Goal: Information Seeking & Learning: Learn about a topic

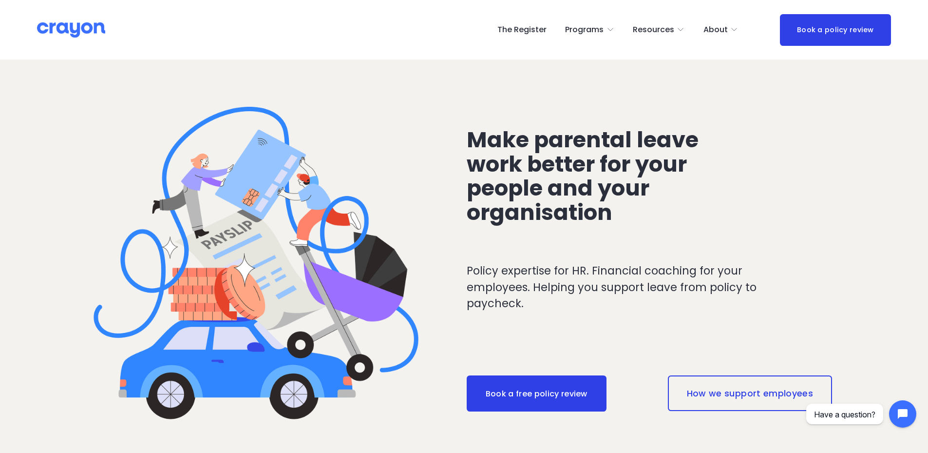
click at [607, 216] on span "Make parental leave work better for your people and your organisation" at bounding box center [585, 176] width 237 height 104
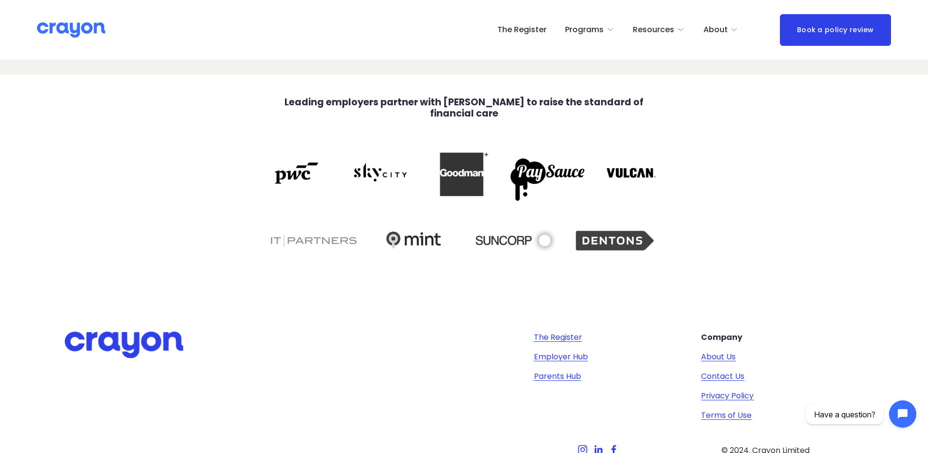
scroll to position [2067, 0]
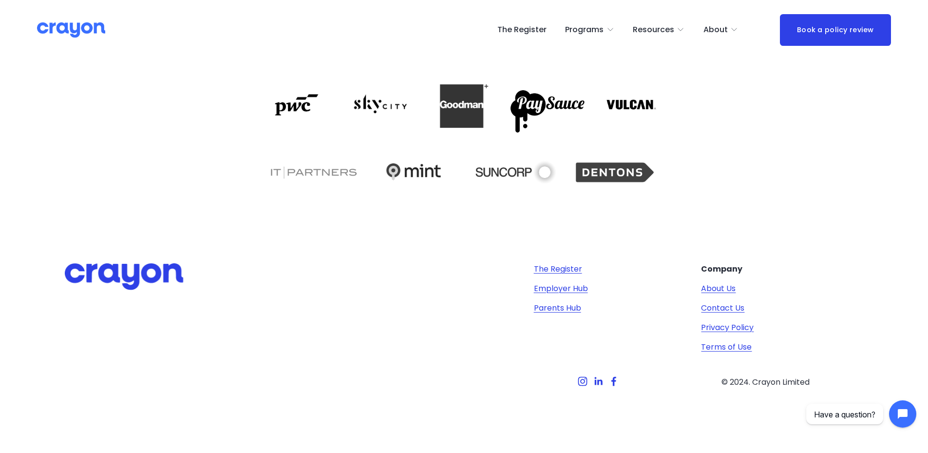
click at [0, 0] on span "Employer hub" at bounding box center [0, 0] width 0 height 0
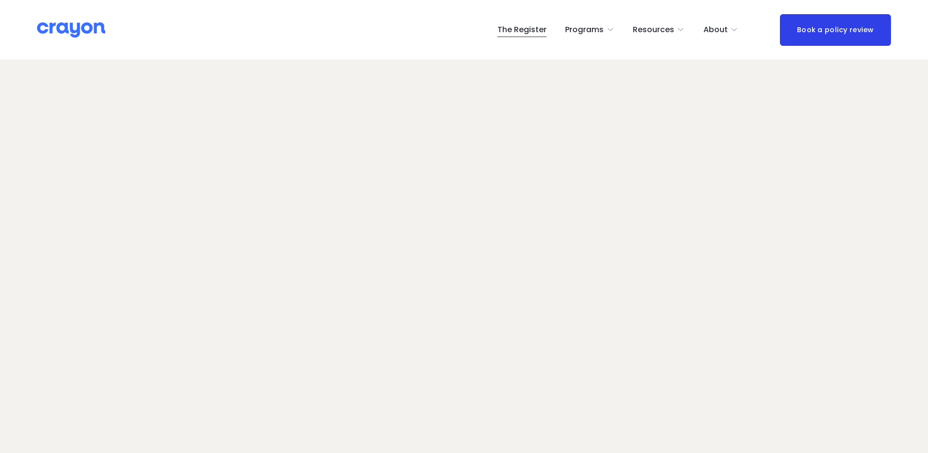
scroll to position [62, 0]
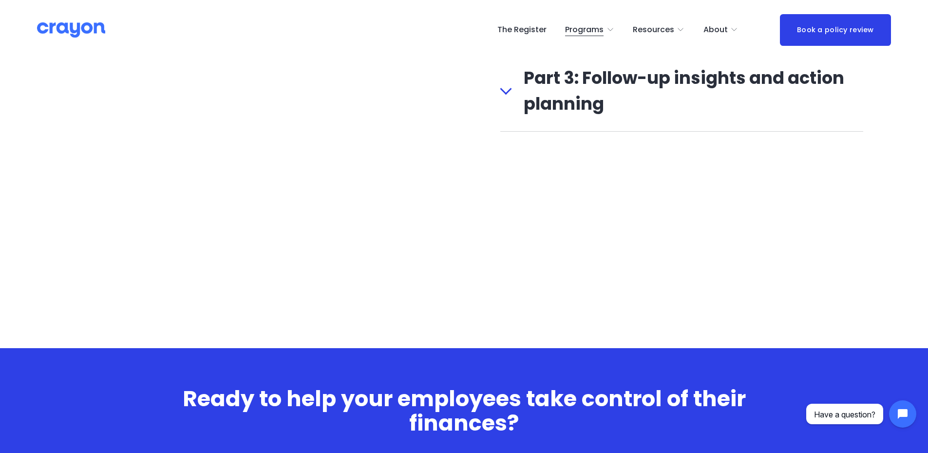
scroll to position [1803, 0]
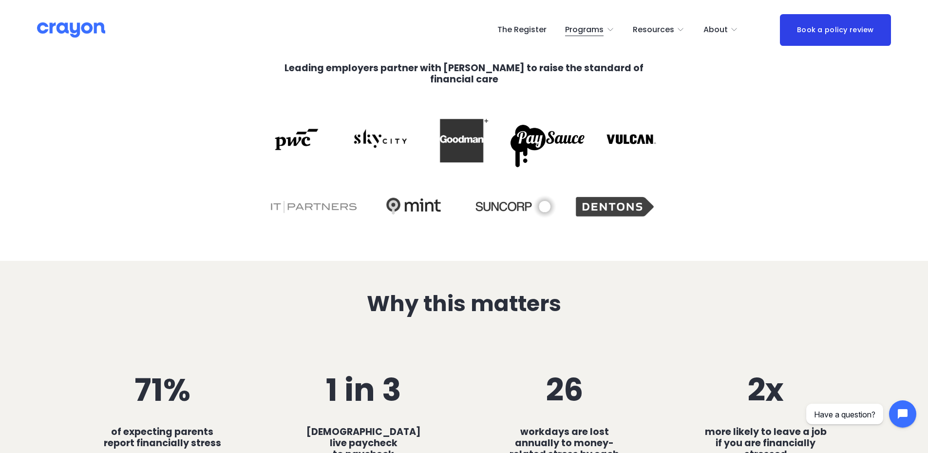
scroll to position [536, 0]
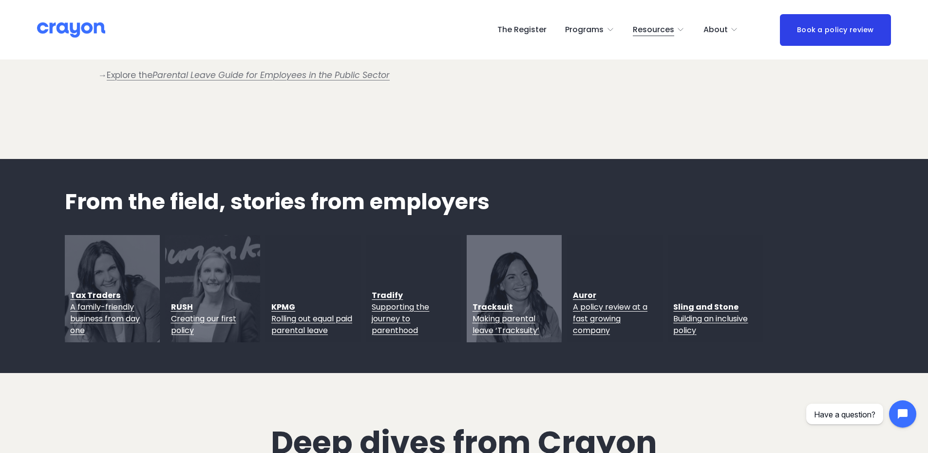
scroll to position [1218, 0]
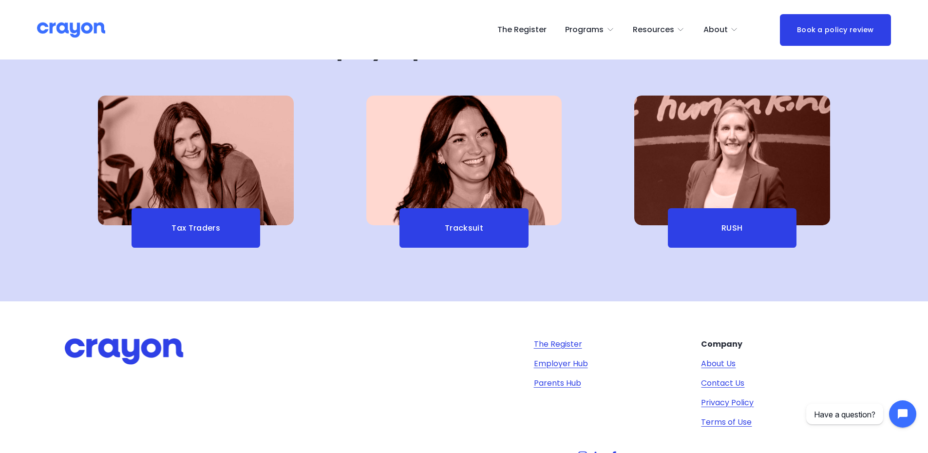
scroll to position [2601, 0]
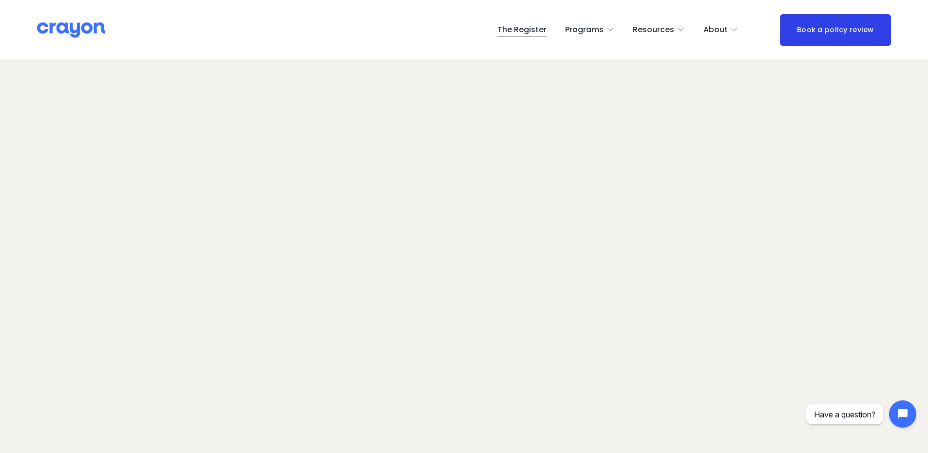
scroll to position [62, 0]
